Goal: Transaction & Acquisition: Purchase product/service

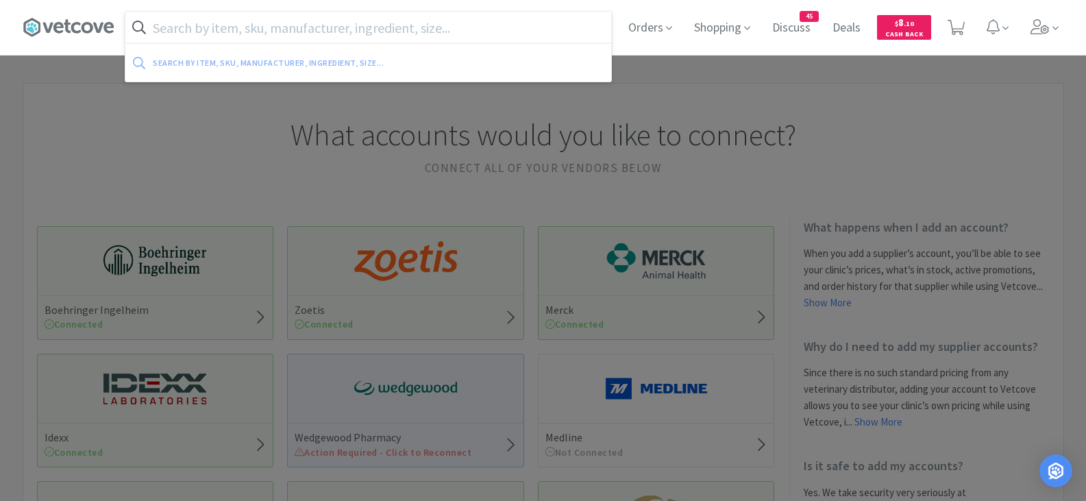
click at [349, 30] on input "text" at bounding box center [368, 28] width 486 height 32
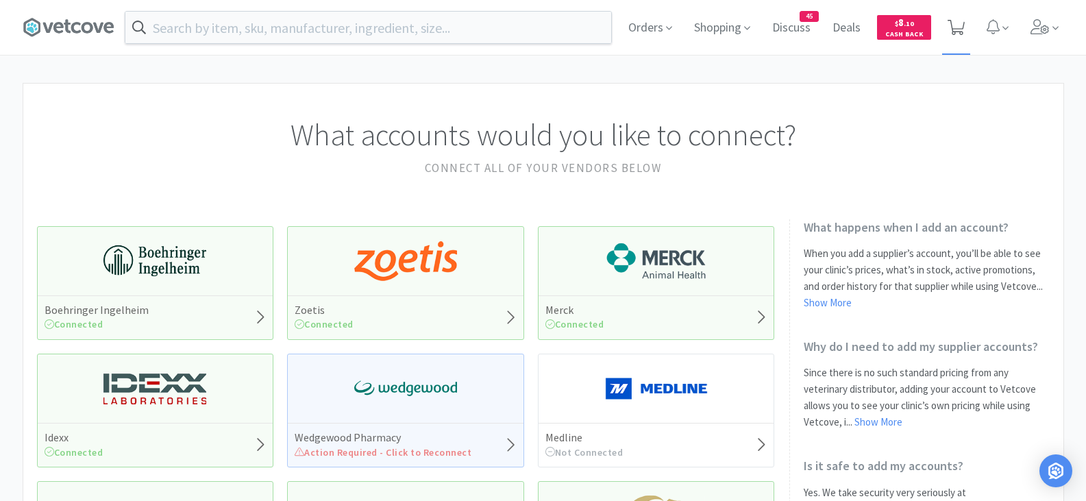
click at [944, 36] on span at bounding box center [956, 27] width 28 height 55
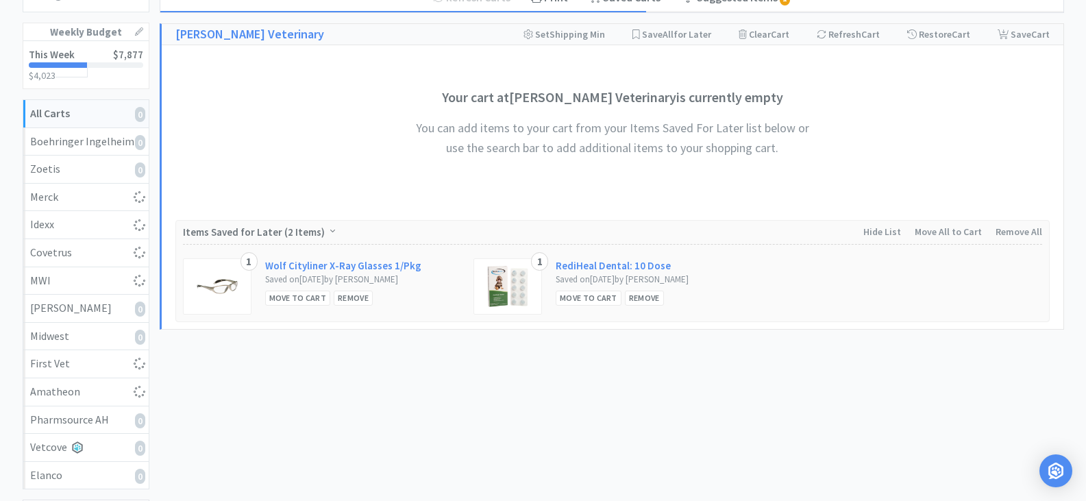
scroll to position [160, 0]
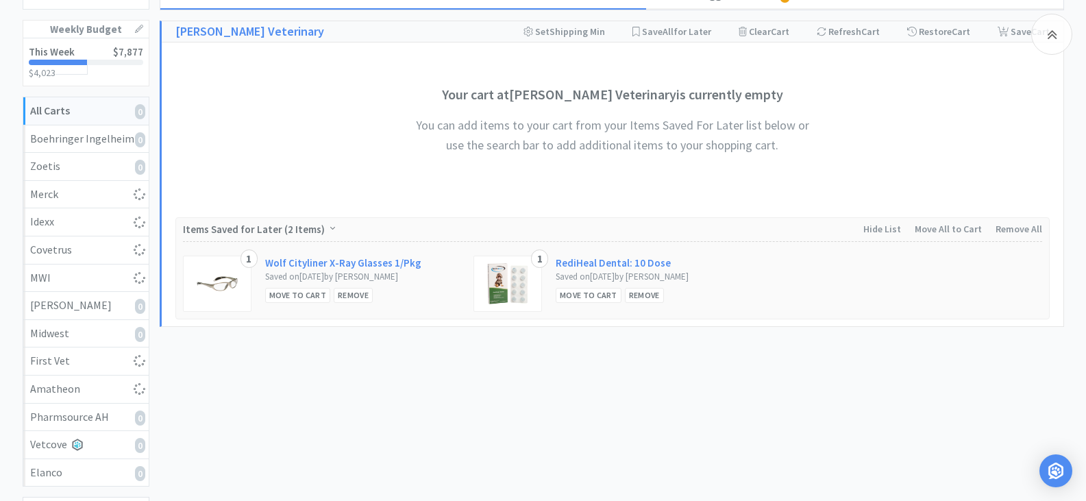
select select "1"
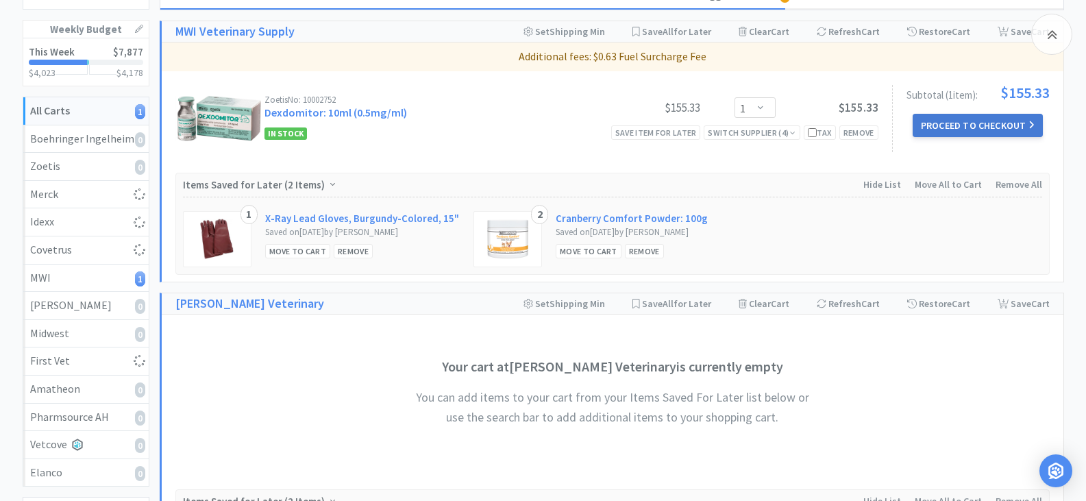
click at [974, 127] on button "Proceed to Checkout" at bounding box center [978, 125] width 130 height 23
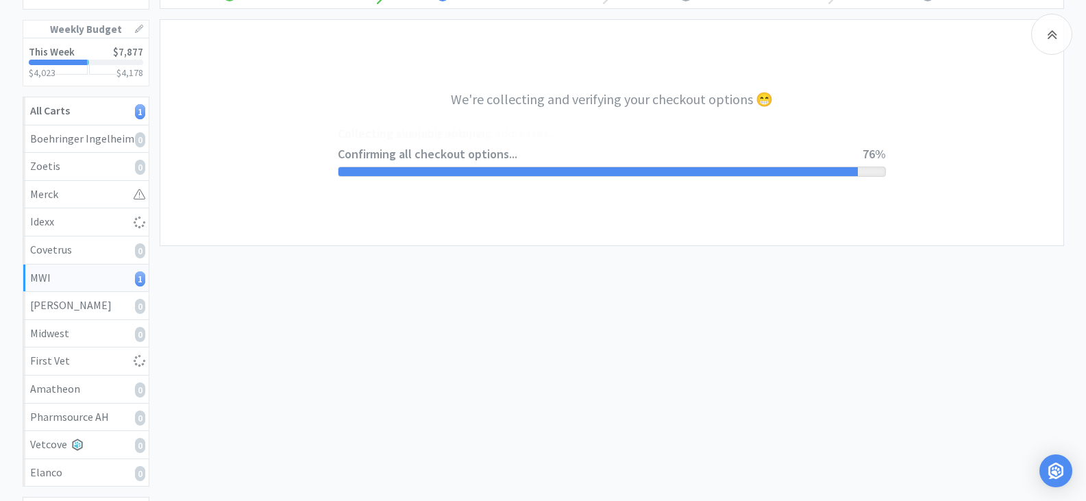
select select "STD_"
select select "FGA"
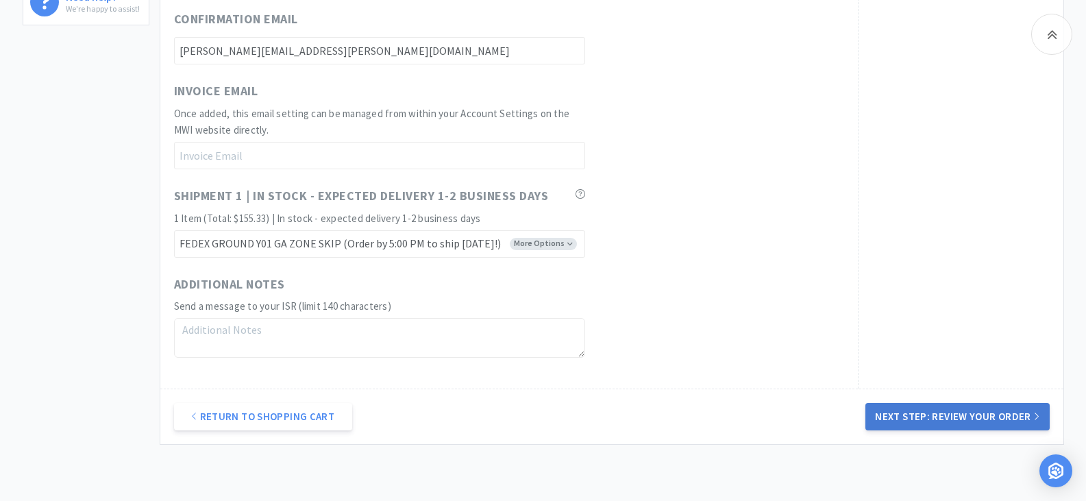
click at [958, 416] on button "Next Step: Review Your Order" at bounding box center [957, 416] width 184 height 27
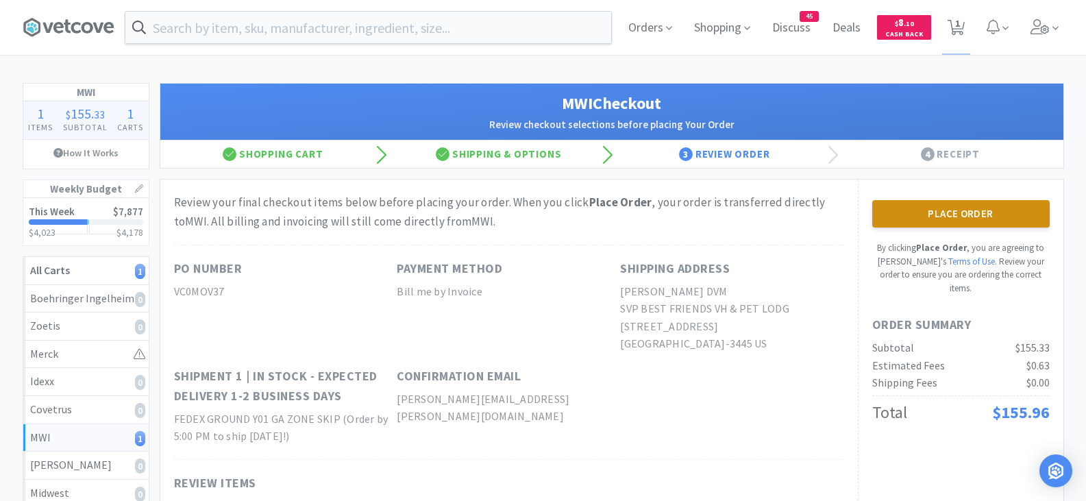
click at [902, 206] on button "Place Order" at bounding box center [960, 213] width 177 height 27
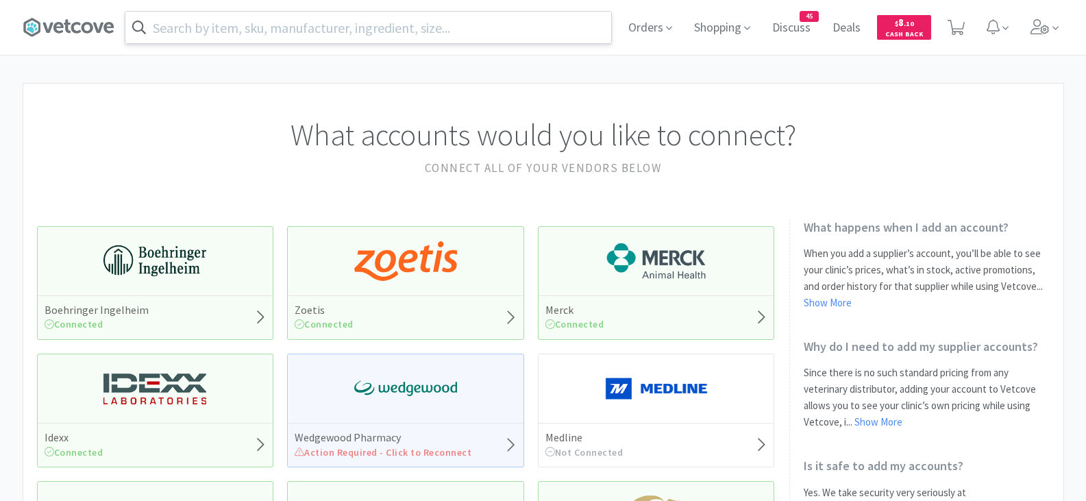
click at [258, 32] on input "text" at bounding box center [368, 28] width 486 height 32
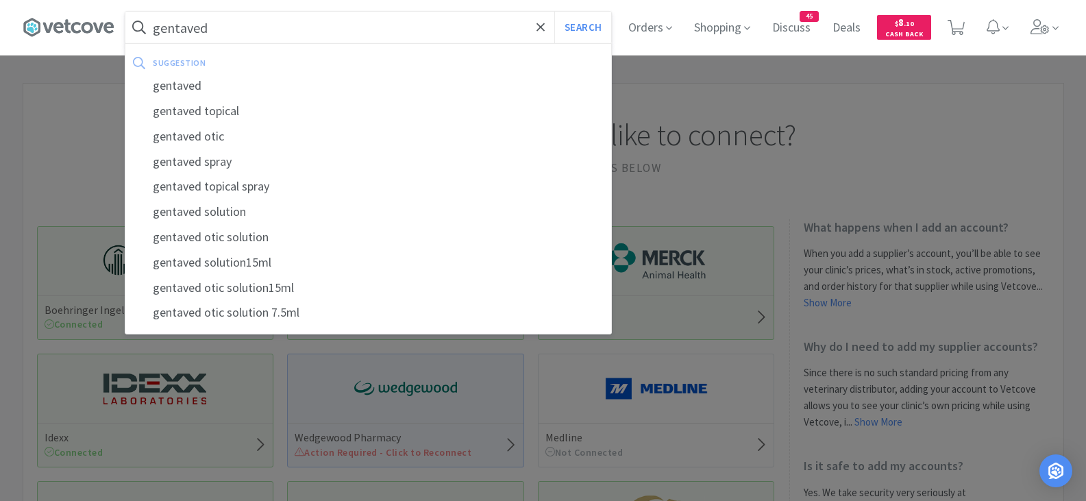
type input "gentaved"
click at [554, 12] on button "Search" at bounding box center [582, 28] width 57 height 32
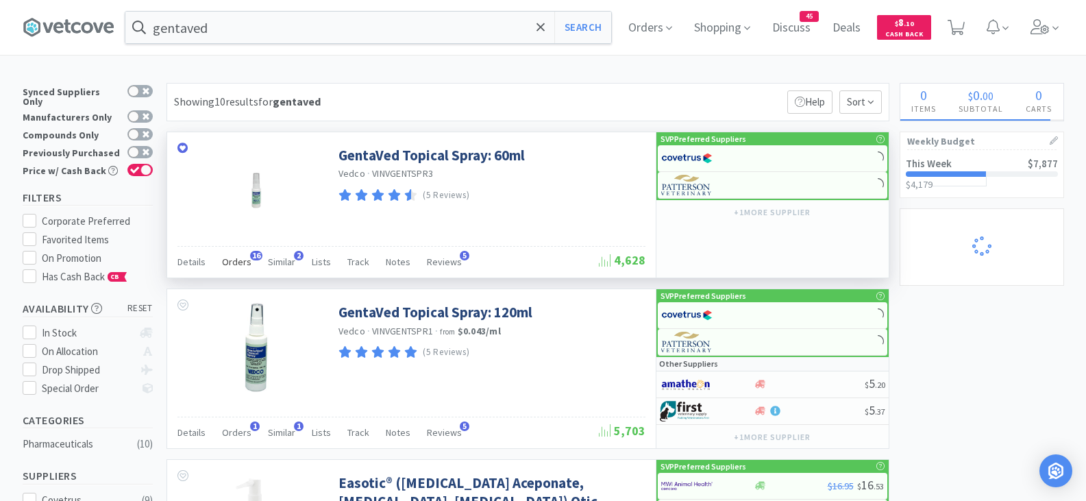
click at [241, 264] on span "Orders" at bounding box center [236, 262] width 29 height 12
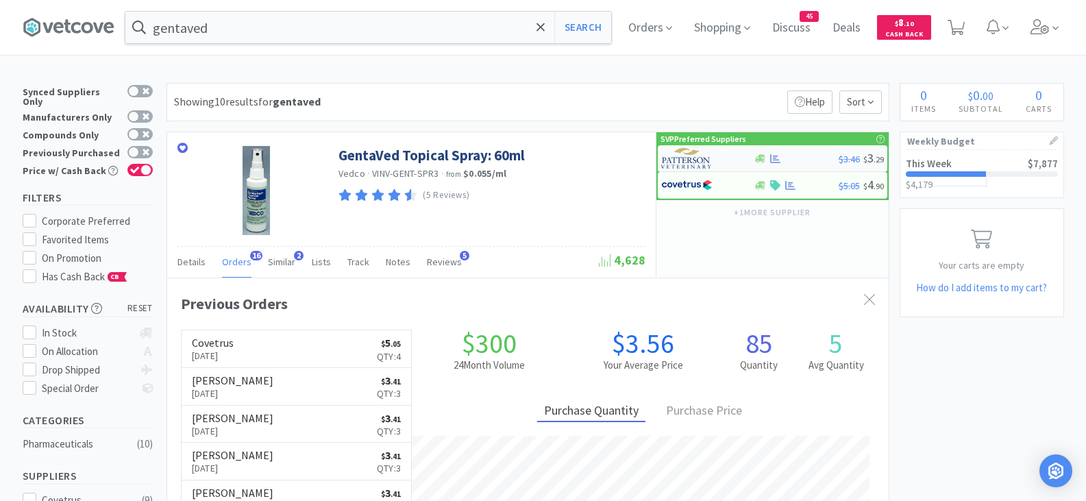
scroll to position [367, 721]
click at [691, 160] on img at bounding box center [686, 158] width 51 height 21
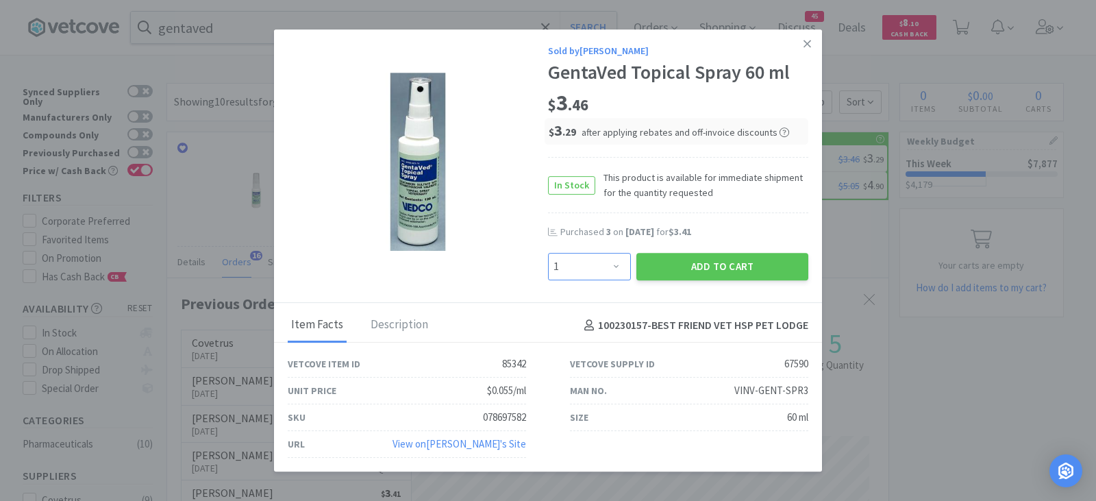
click at [607, 271] on select "Enter Quantity 1 2 3 4 5 6 7 8 9 10 11 12 13 14 15 16 17 18 19 20 Enter Quantity" at bounding box center [589, 266] width 83 height 27
select select "4"
click at [548, 253] on select "Enter Quantity 1 2 3 4 5 6 7 8 9 10 11 12 13 14 15 16 17 18 19 20 Enter Quantity" at bounding box center [589, 266] width 83 height 27
click at [694, 267] on button "Add to Cart" at bounding box center [723, 266] width 172 height 27
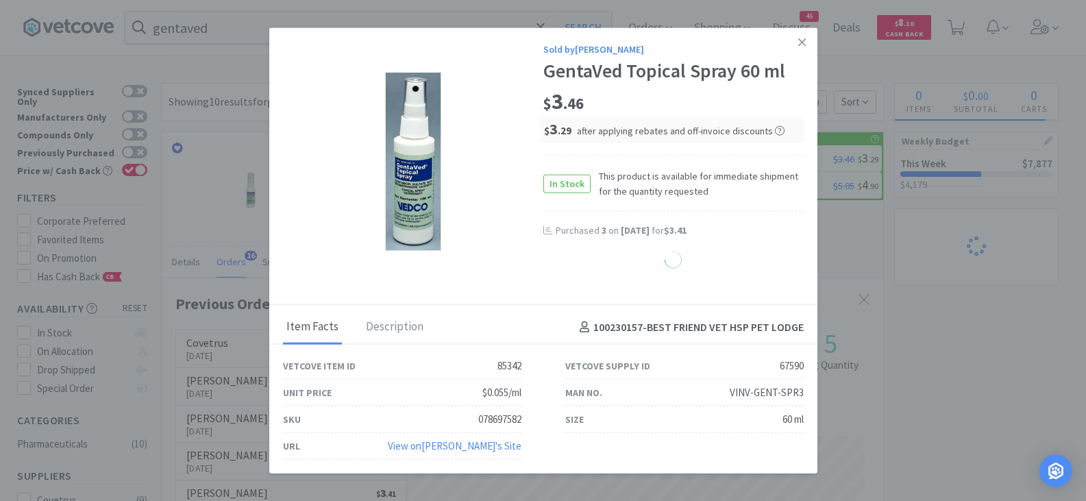
select select "4"
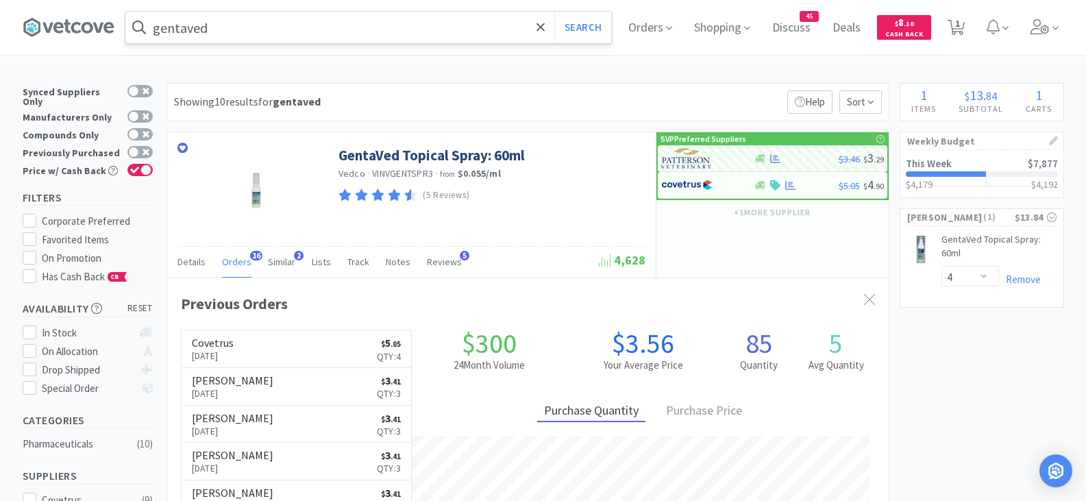
click at [221, 27] on input "gentaved" at bounding box center [368, 28] width 486 height 32
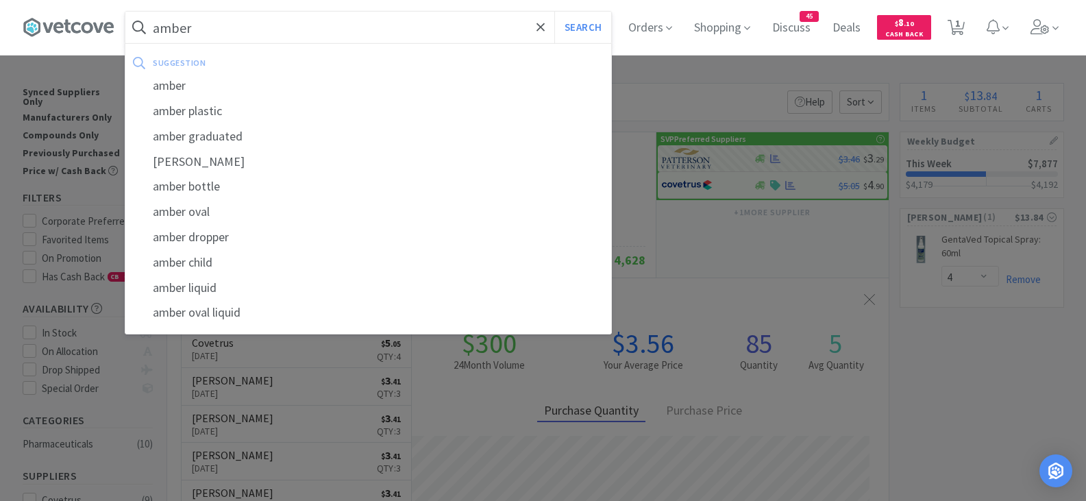
type input "amber"
click at [554, 12] on button "Search" at bounding box center [582, 28] width 57 height 32
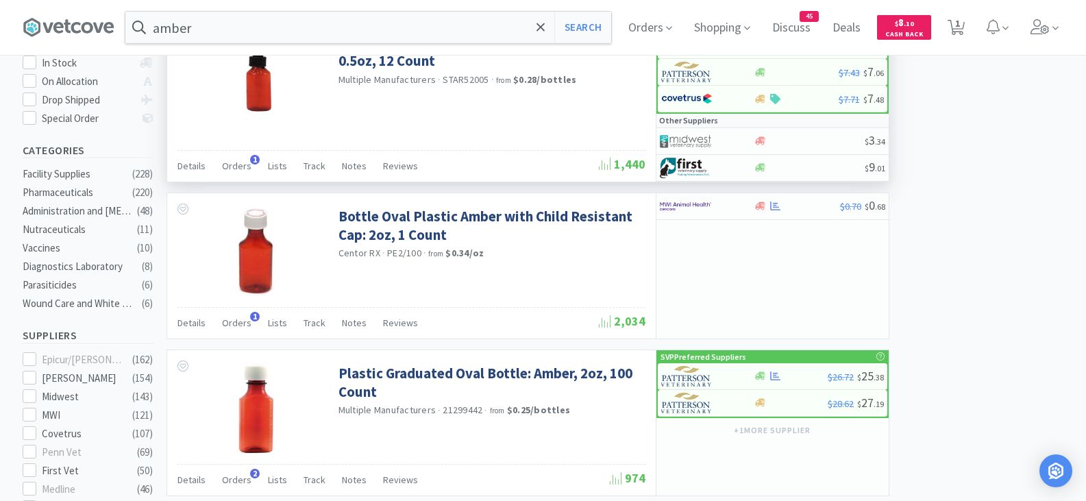
scroll to position [274, 0]
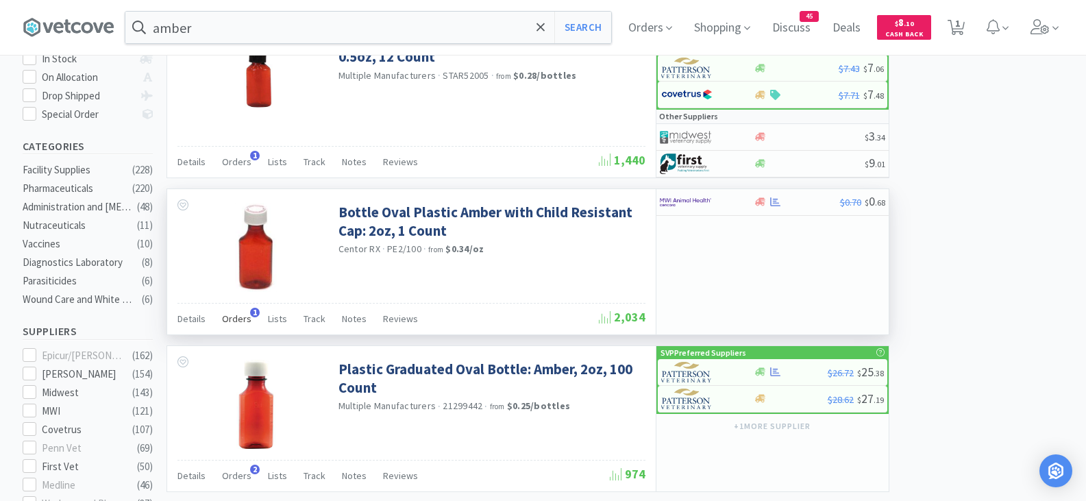
click at [239, 317] on span "Orders" at bounding box center [236, 318] width 29 height 12
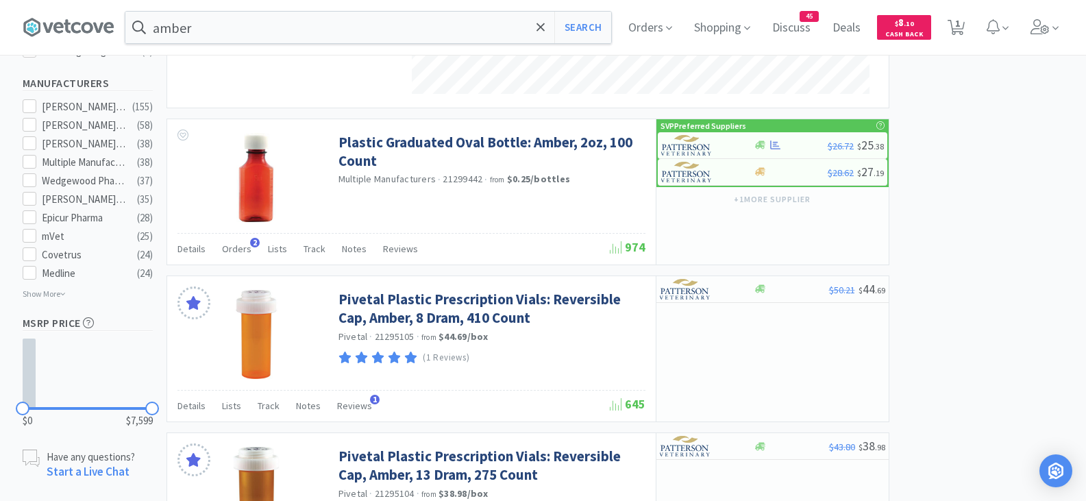
scroll to position [868, 0]
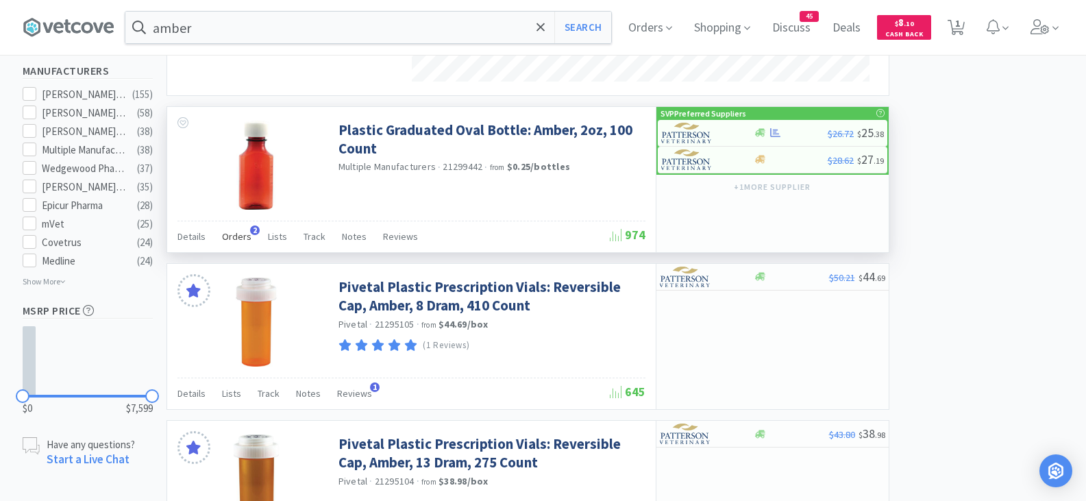
click at [243, 236] on span "Orders" at bounding box center [236, 236] width 29 height 12
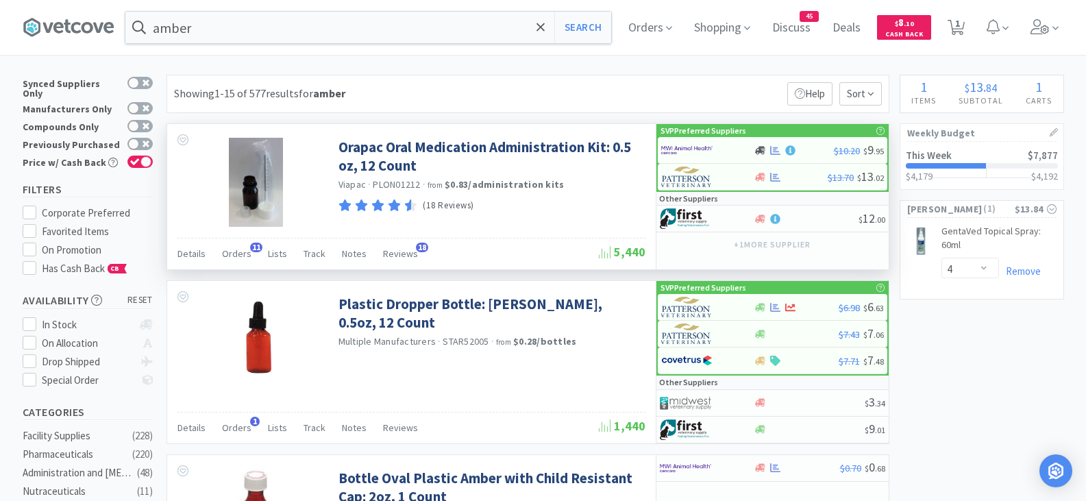
scroll to position [0, 0]
